Goal: Task Accomplishment & Management: Manage account settings

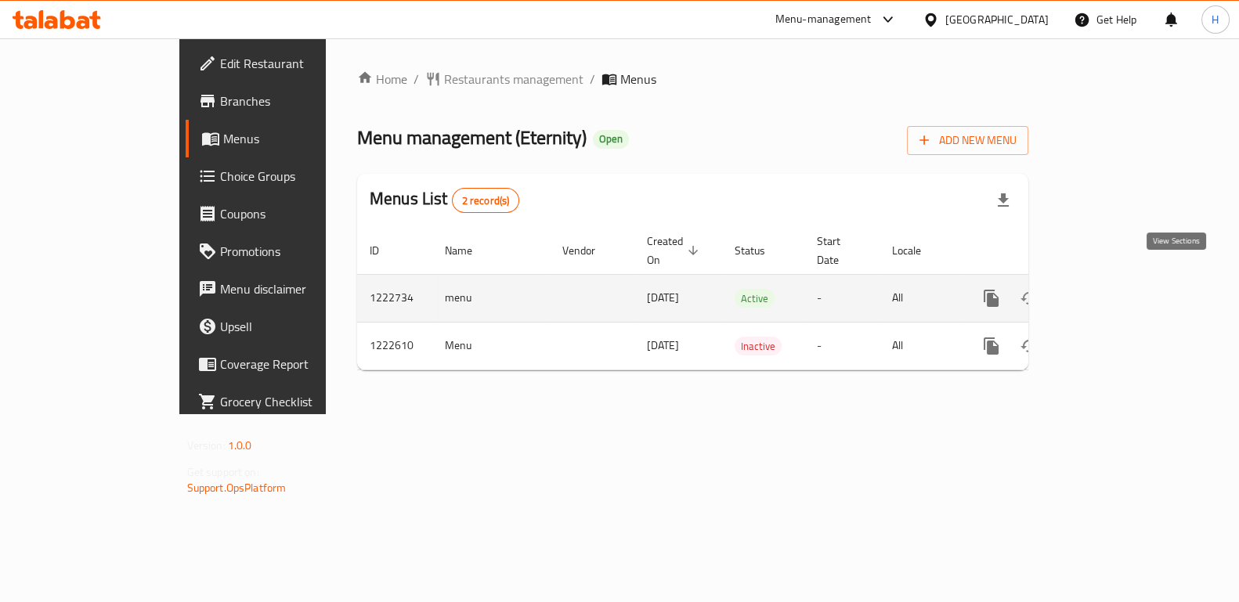
click at [1114, 289] on icon "enhanced table" at bounding box center [1104, 298] width 19 height 19
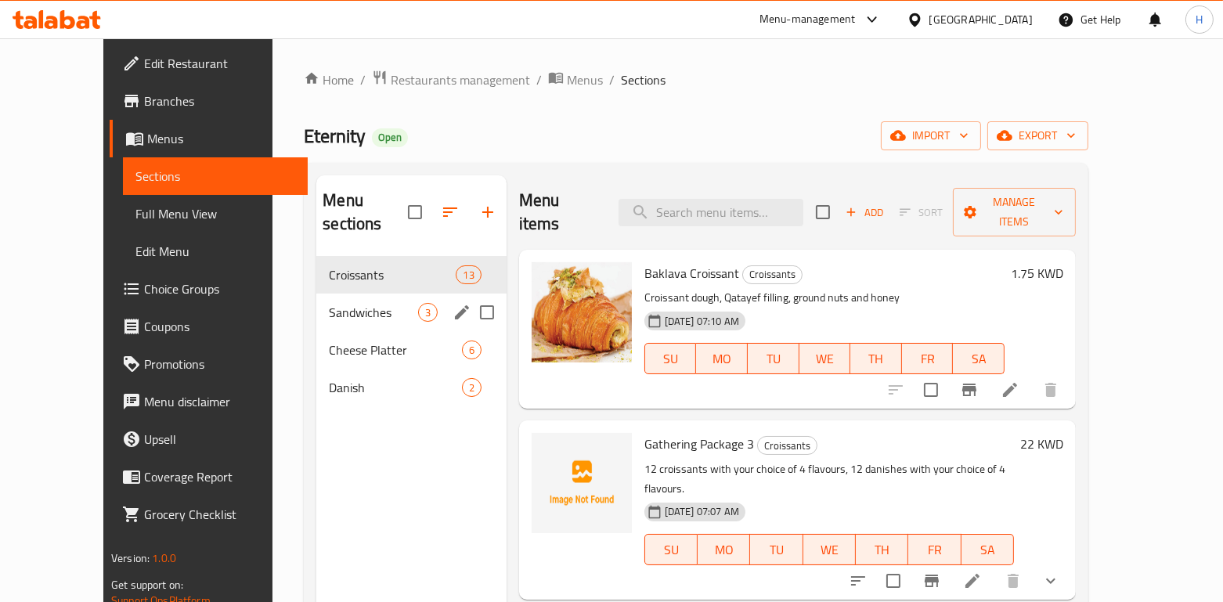
click at [359, 303] on span "Sandwiches" at bounding box center [373, 312] width 88 height 19
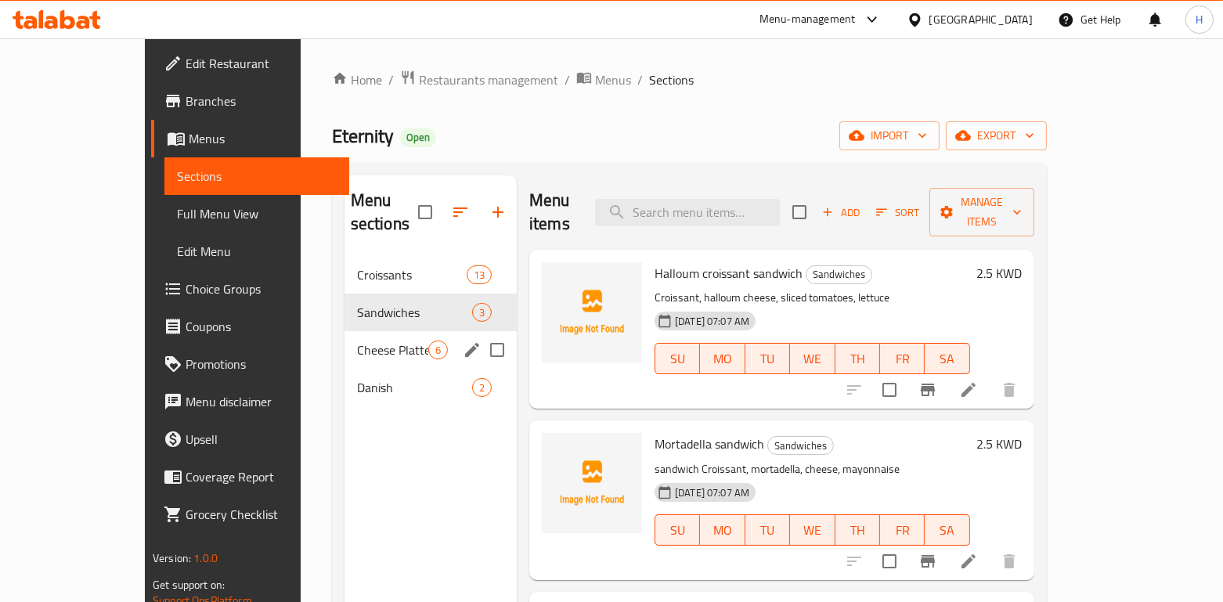
click at [345, 341] on div "Cheese Platter 6" at bounding box center [431, 350] width 172 height 38
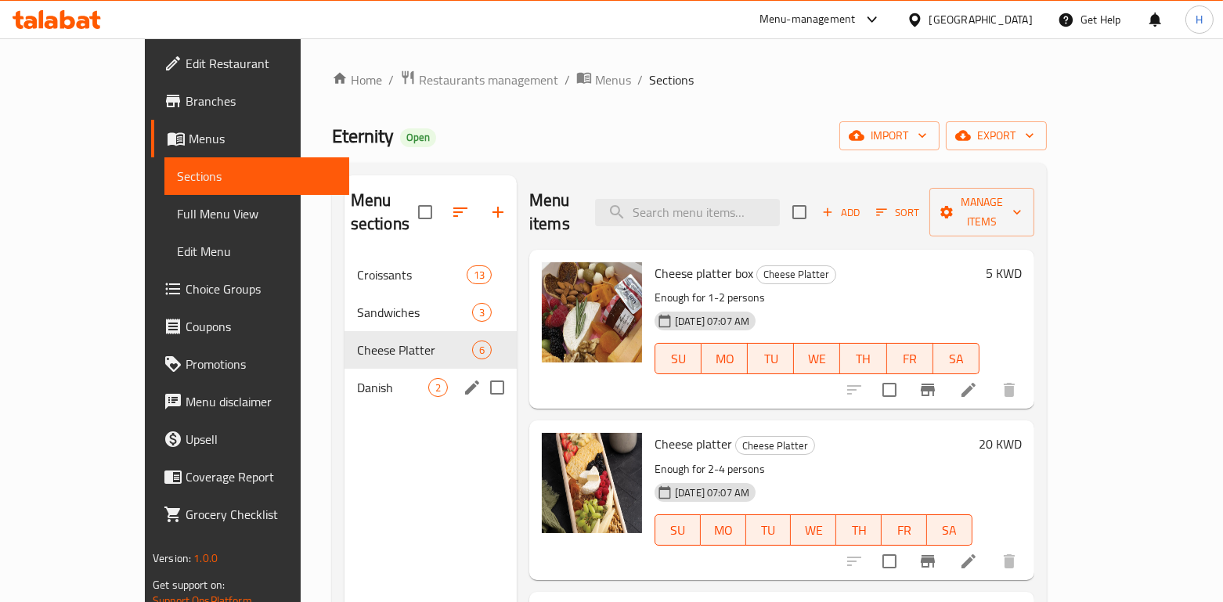
click at [345, 378] on div "Danish 2" at bounding box center [431, 388] width 172 height 38
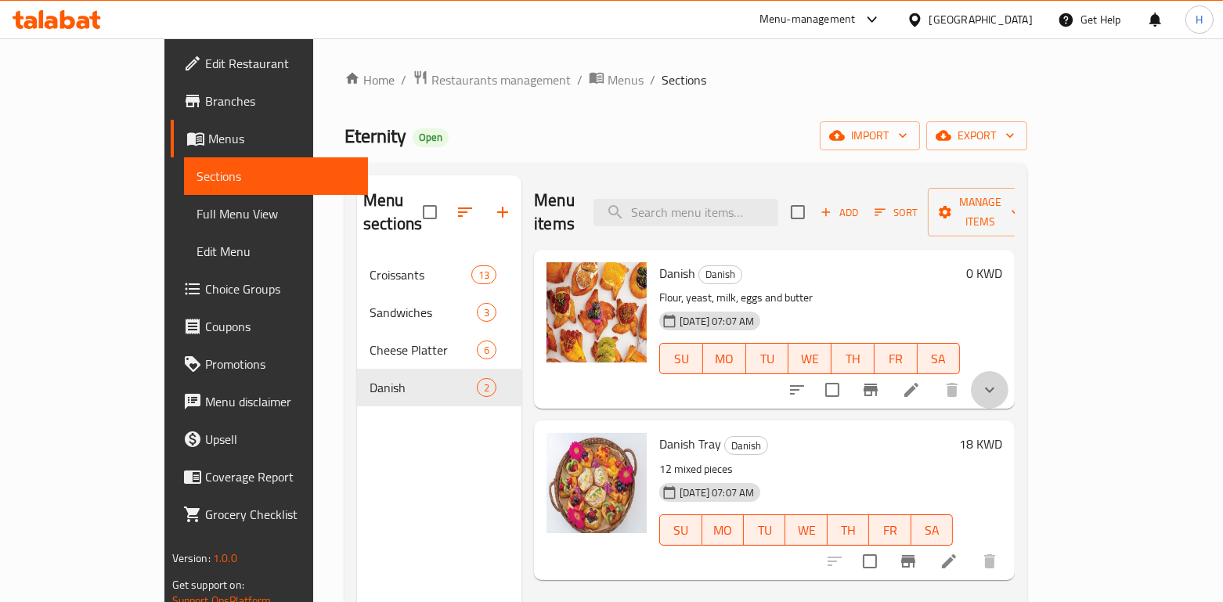
click at [1009, 377] on button "show more" at bounding box center [990, 390] width 38 height 38
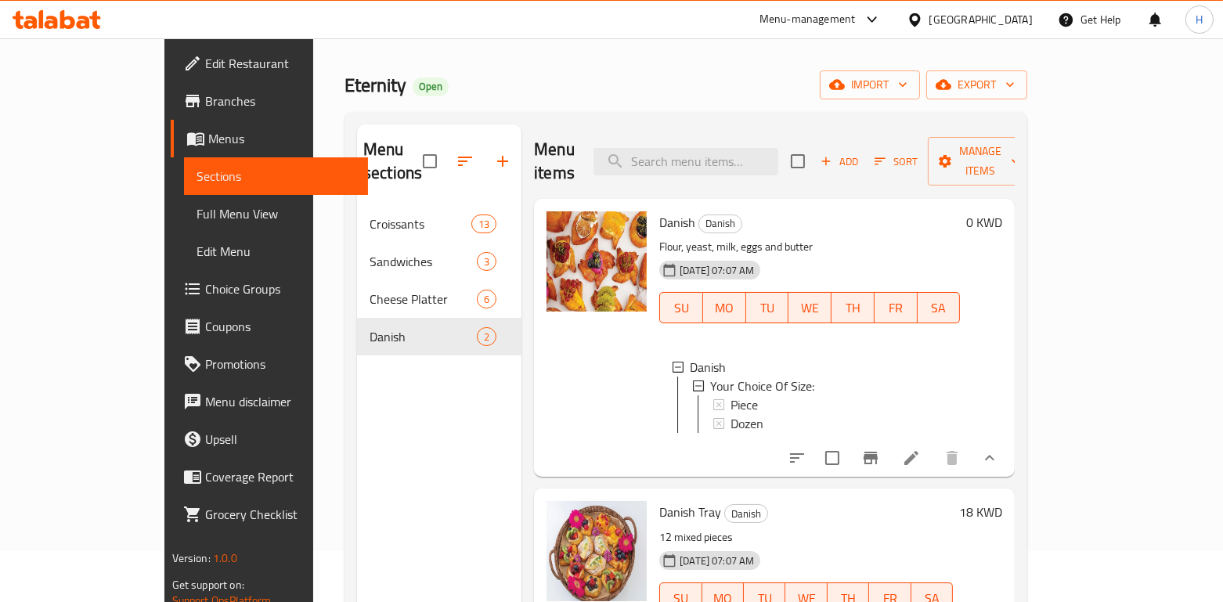
scroll to position [50, 0]
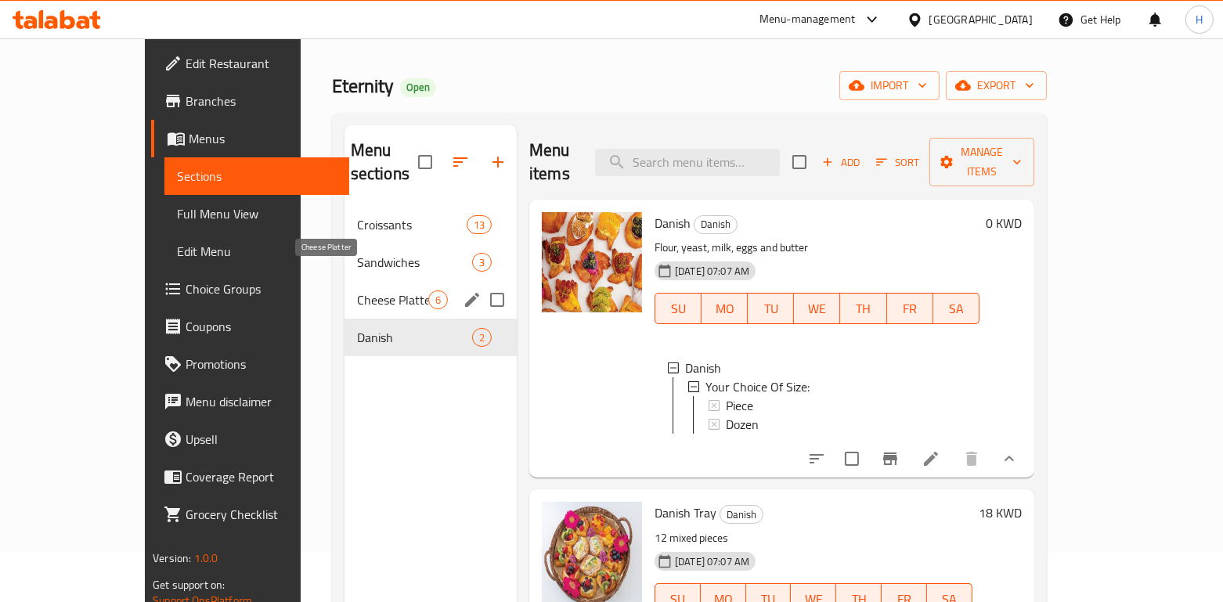
click at [357, 291] on span "Cheese Platter" at bounding box center [392, 300] width 71 height 19
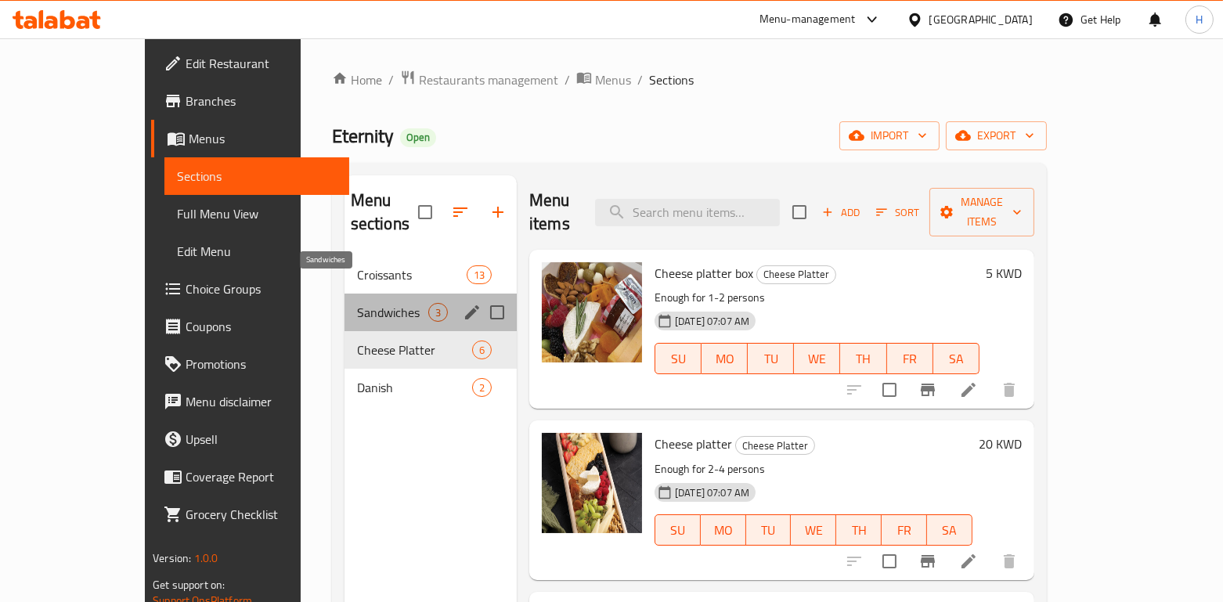
click at [357, 303] on span "Sandwiches" at bounding box center [392, 312] width 71 height 19
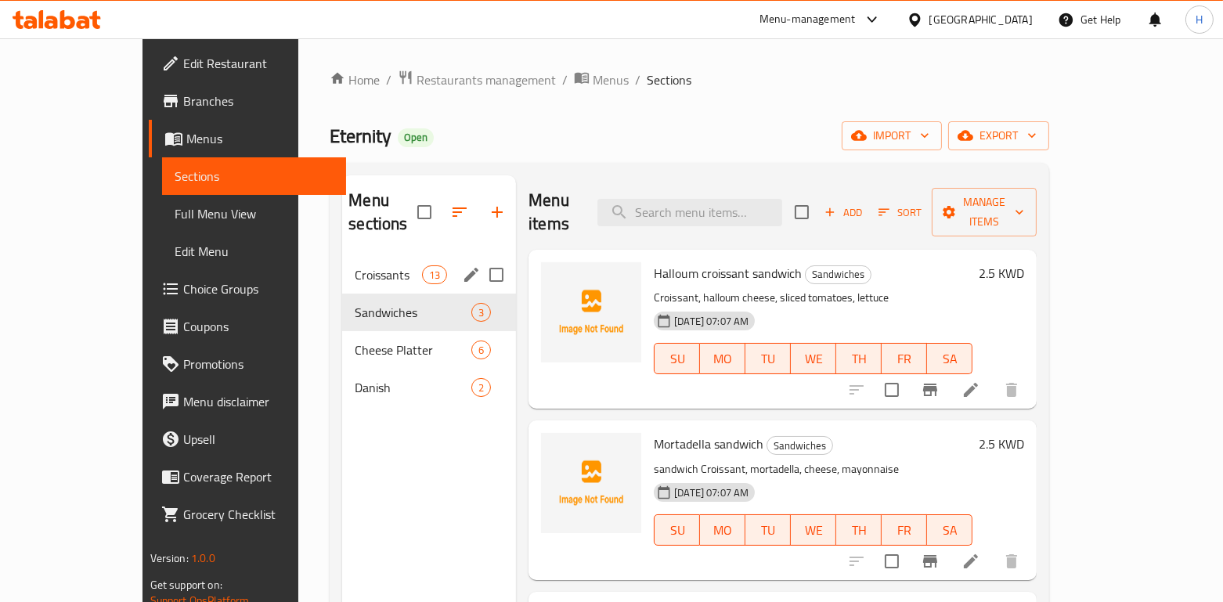
click at [342, 262] on div "Croissants 13" at bounding box center [429, 275] width 174 height 38
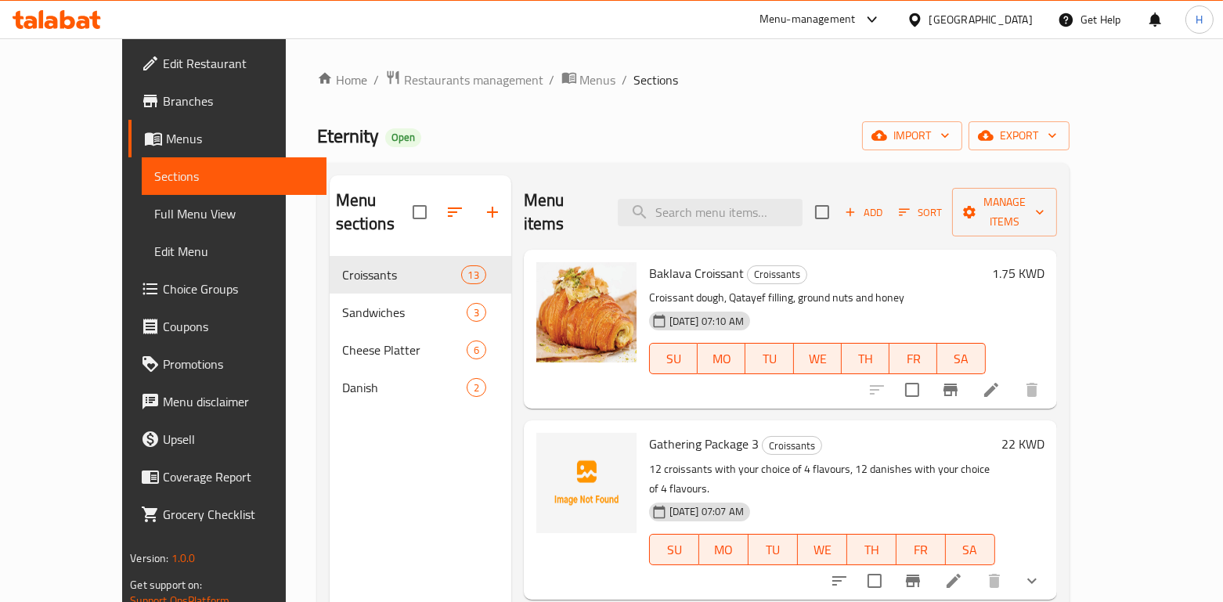
click at [317, 140] on span "Eternity" at bounding box center [348, 135] width 62 height 35
copy span "Eternity"
click at [549, 130] on div "Eternity Open import export" at bounding box center [693, 135] width 753 height 29
click at [434, 81] on span "Restaurants management" at bounding box center [473, 79] width 139 height 19
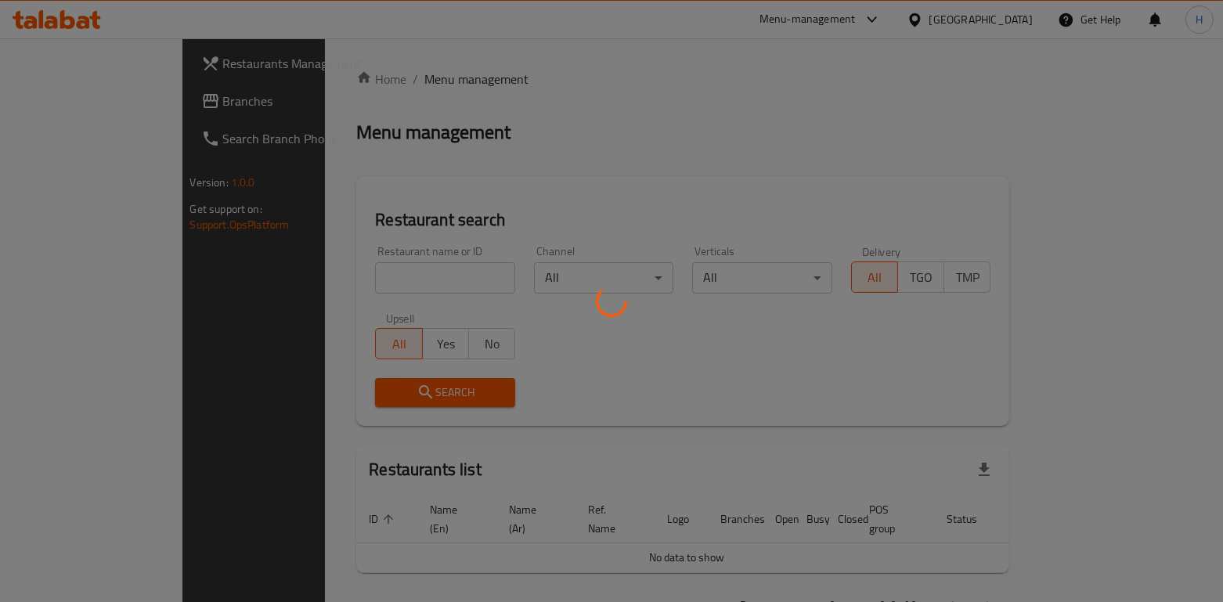
click at [361, 280] on div at bounding box center [611, 301] width 1223 height 602
click at [370, 277] on div at bounding box center [611, 301] width 1223 height 602
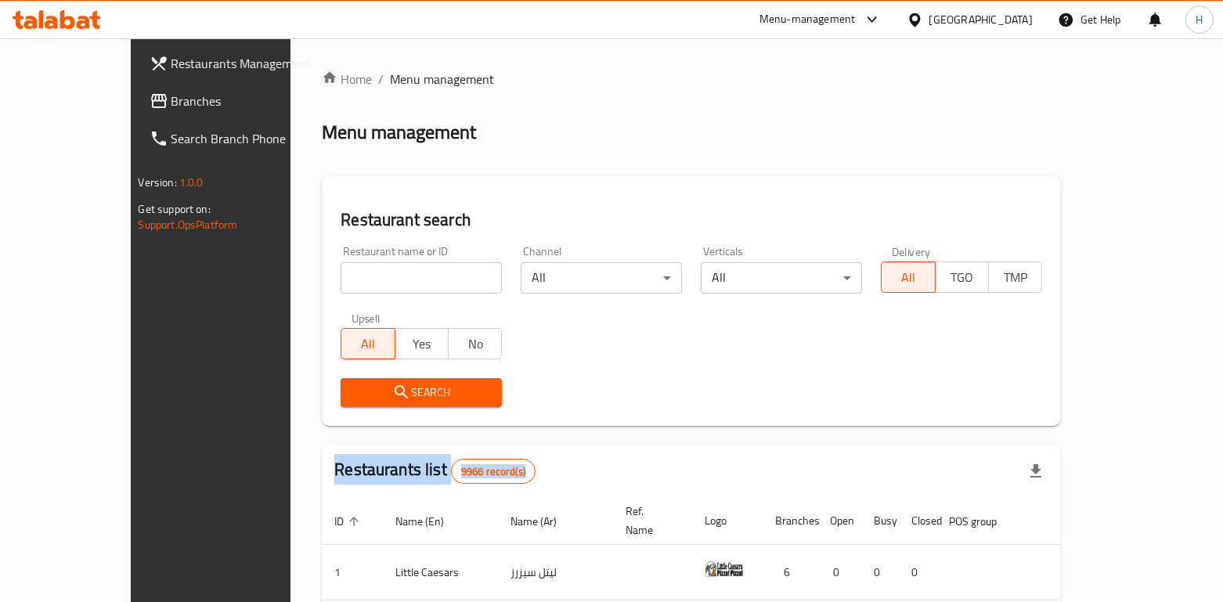
drag, startPoint x: 351, startPoint y: 265, endPoint x: 346, endPoint y: 283, distance: 17.9
click at [350, 266] on input "search" at bounding box center [421, 277] width 161 height 31
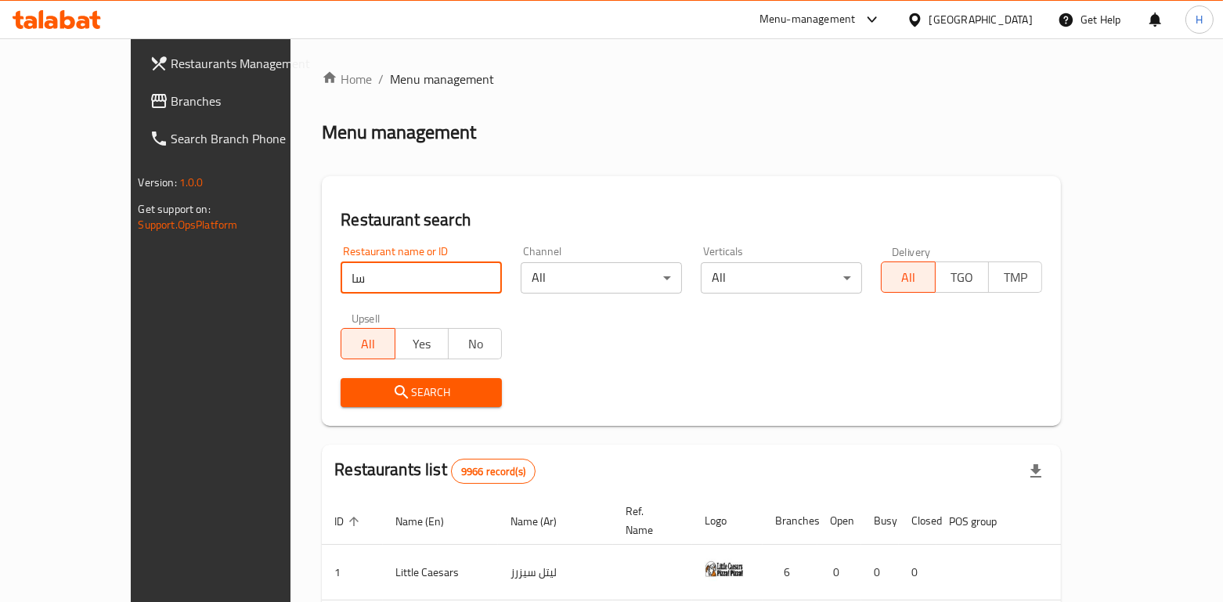
type input "س"
type input "d"
type input "shalamona"
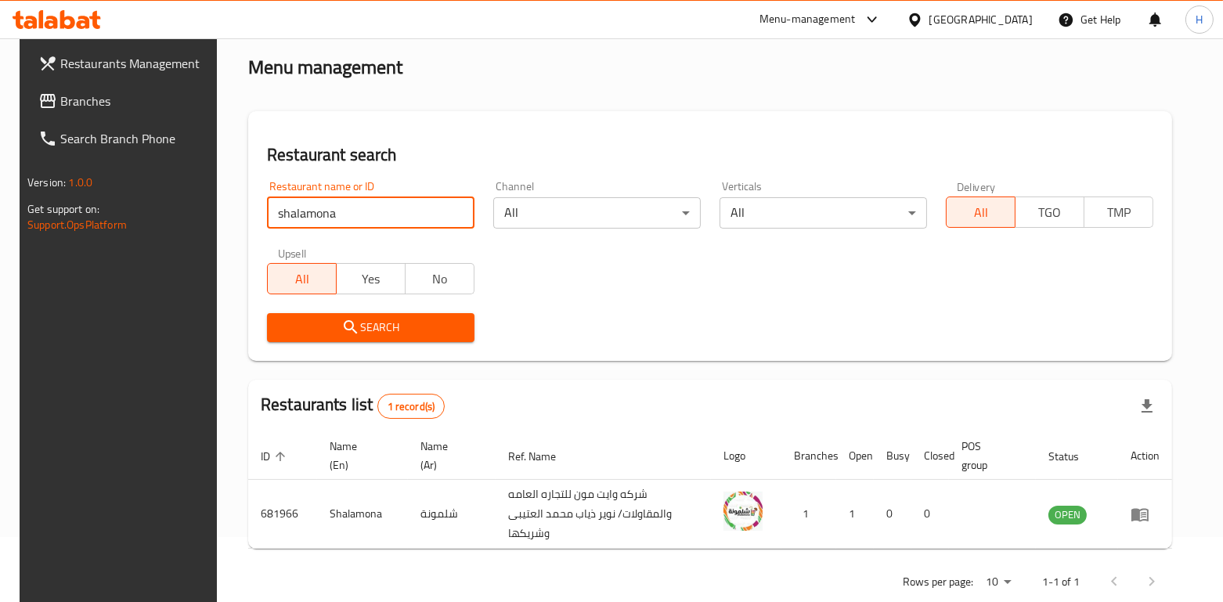
scroll to position [83, 0]
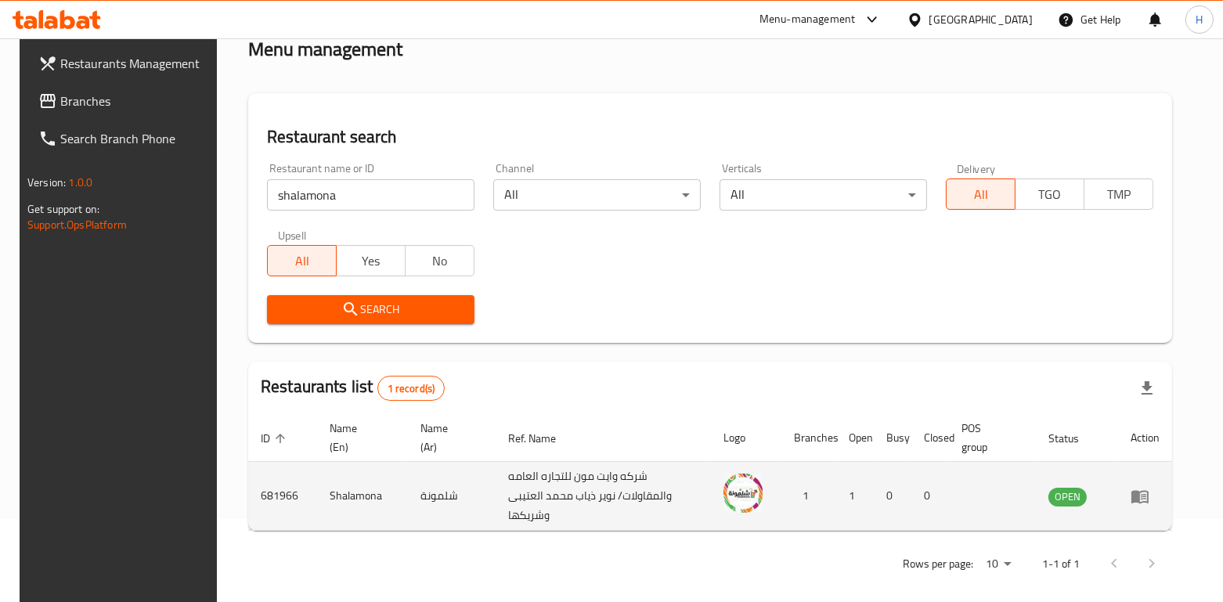
click at [362, 493] on td "Shalamona" at bounding box center [362, 496] width 91 height 69
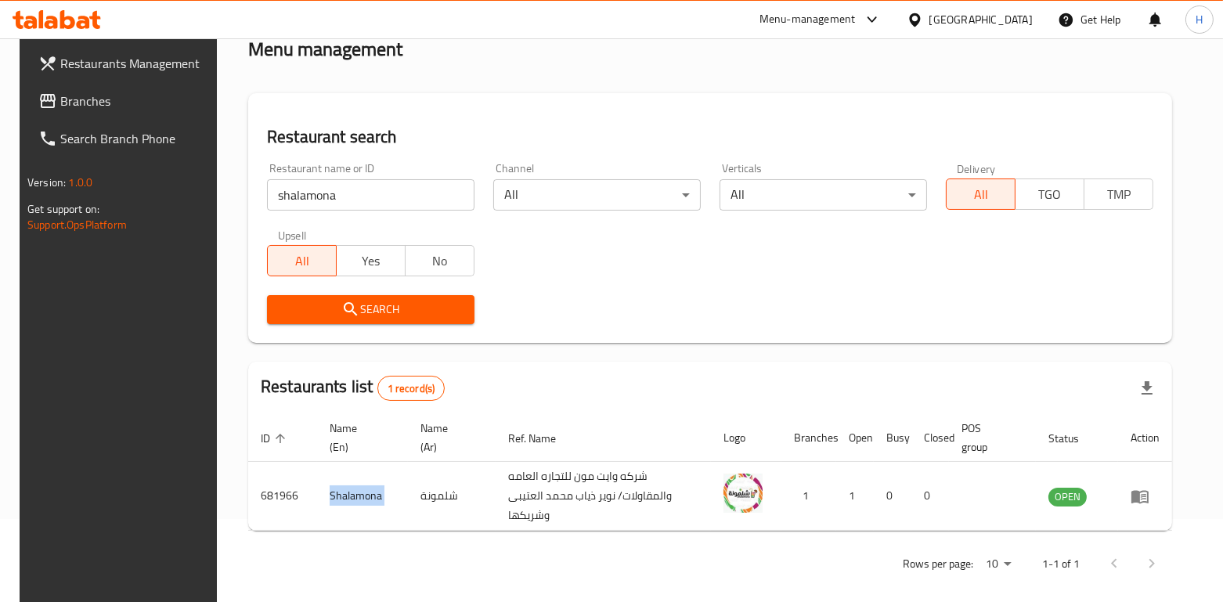
copy td "Shalamona"
click at [856, 17] on div "Menu-management" at bounding box center [808, 19] width 96 height 19
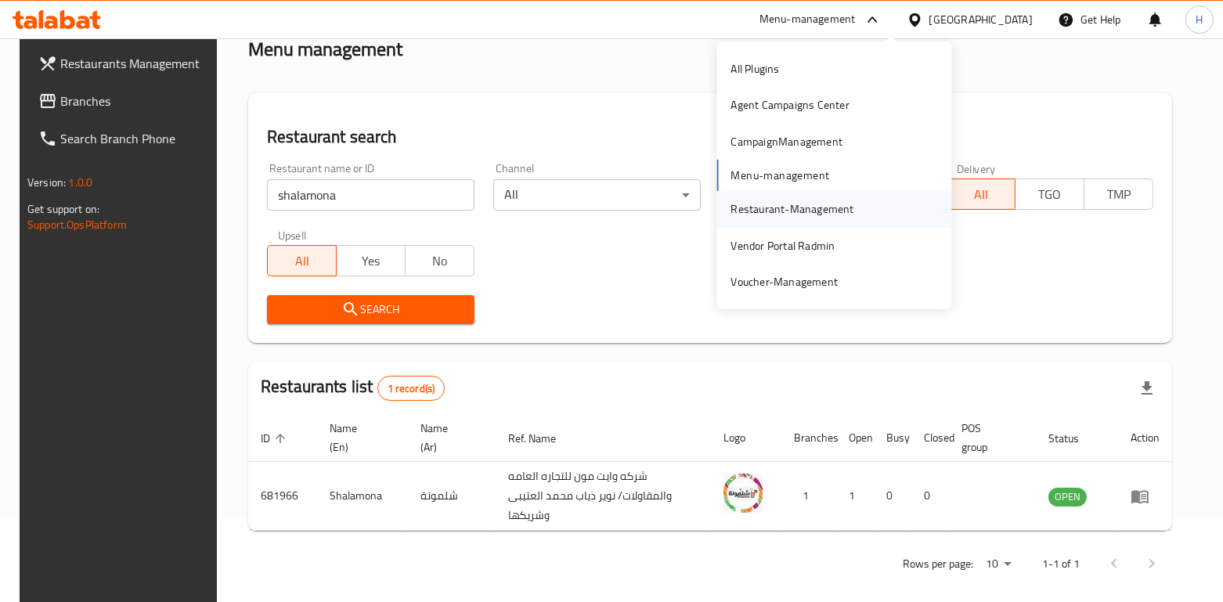
click at [776, 207] on div "Restaurant-Management" at bounding box center [792, 208] width 123 height 17
